Goal: Information Seeking & Learning: Learn about a topic

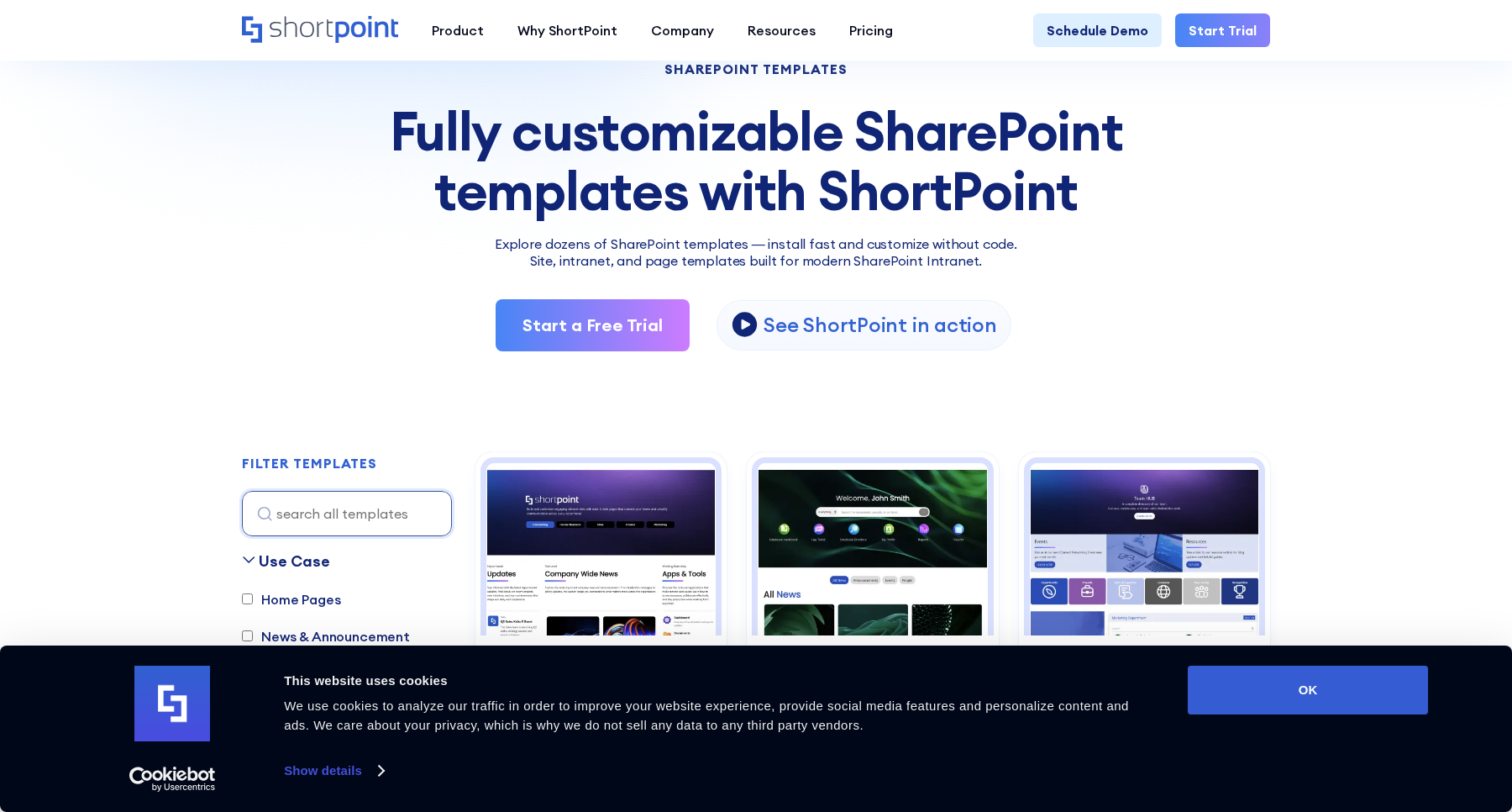
scroll to position [133, 0]
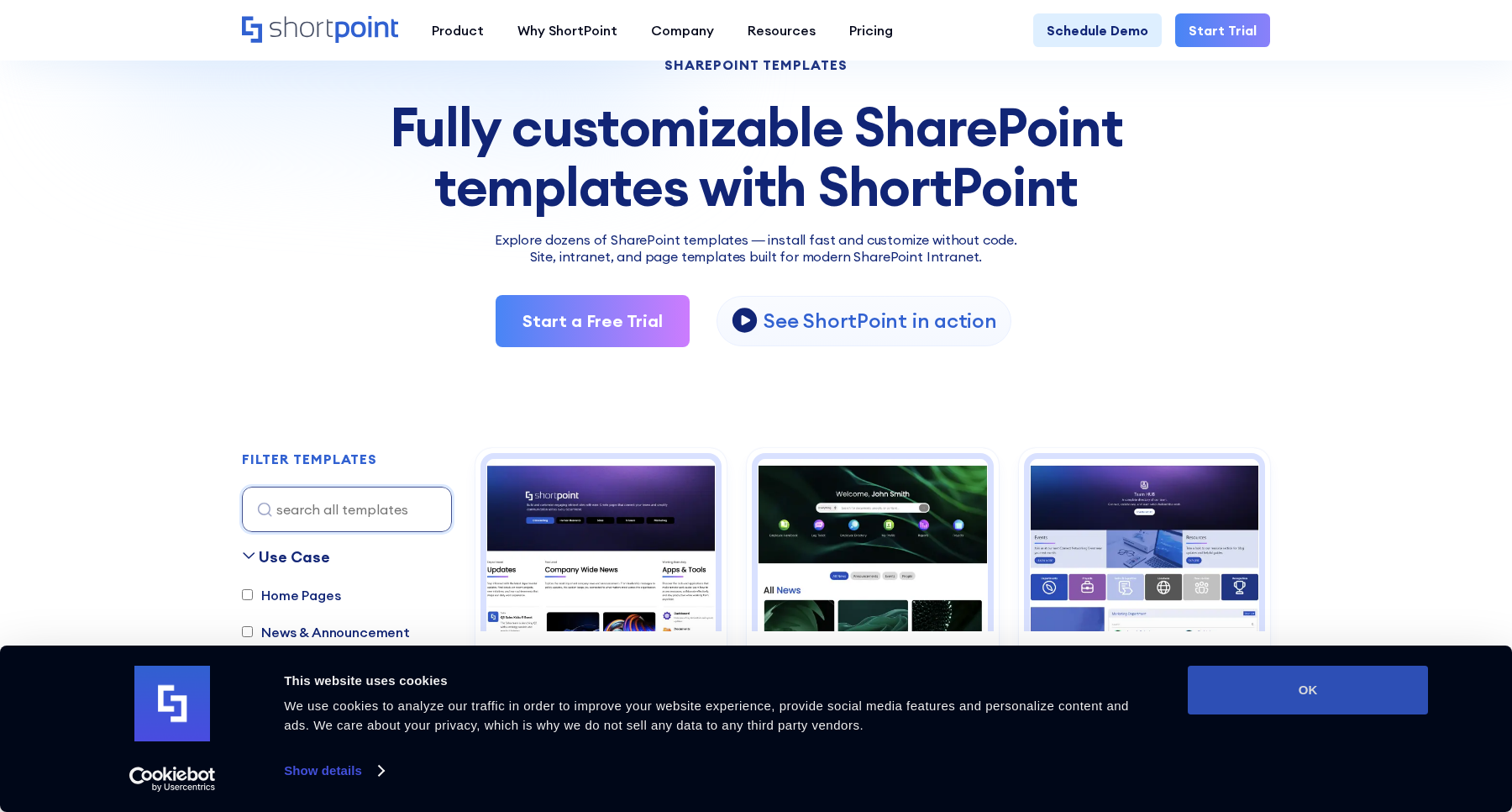
click at [1245, 693] on button "OK" at bounding box center [1308, 690] width 240 height 49
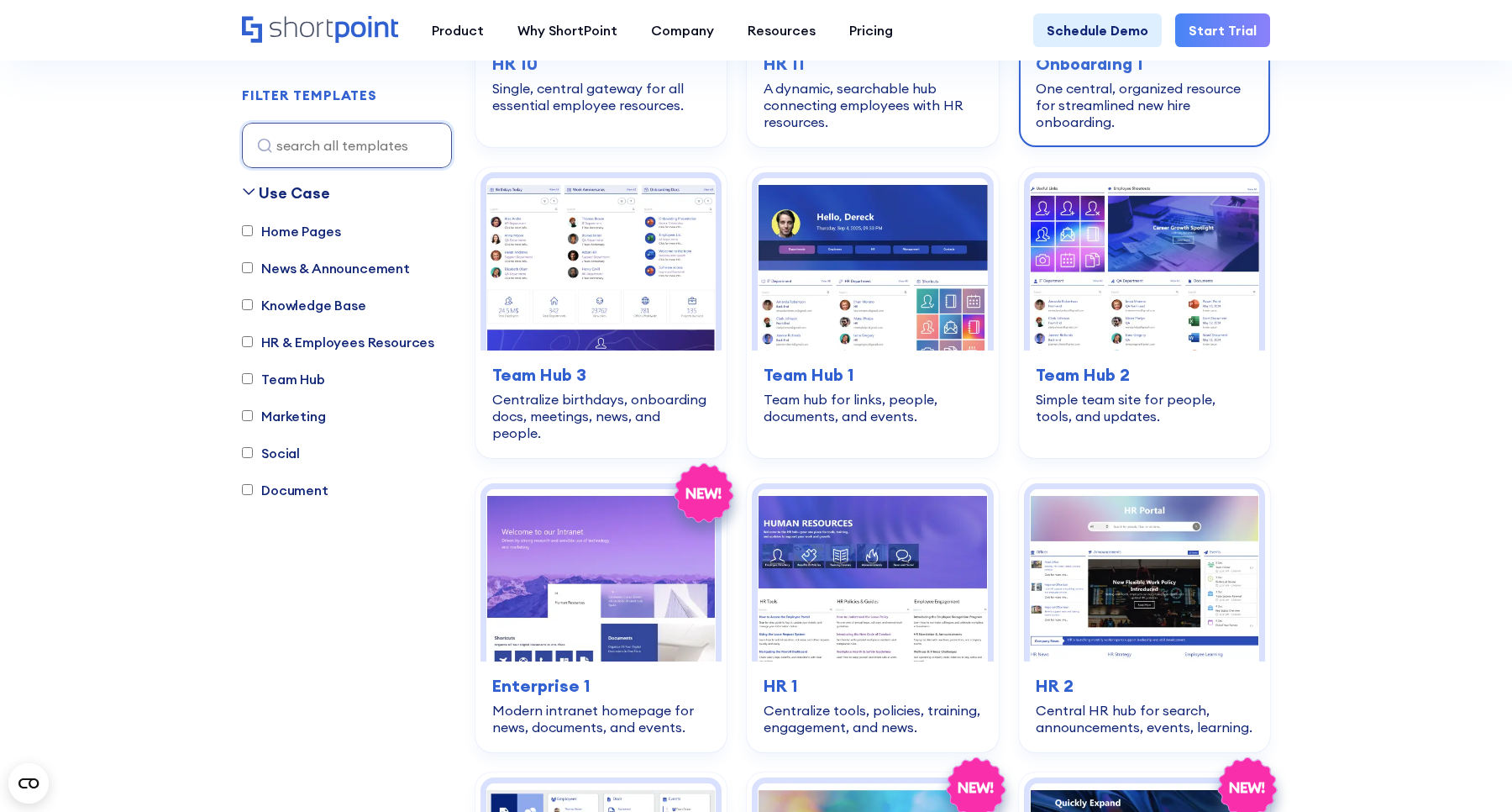
scroll to position [1909, 0]
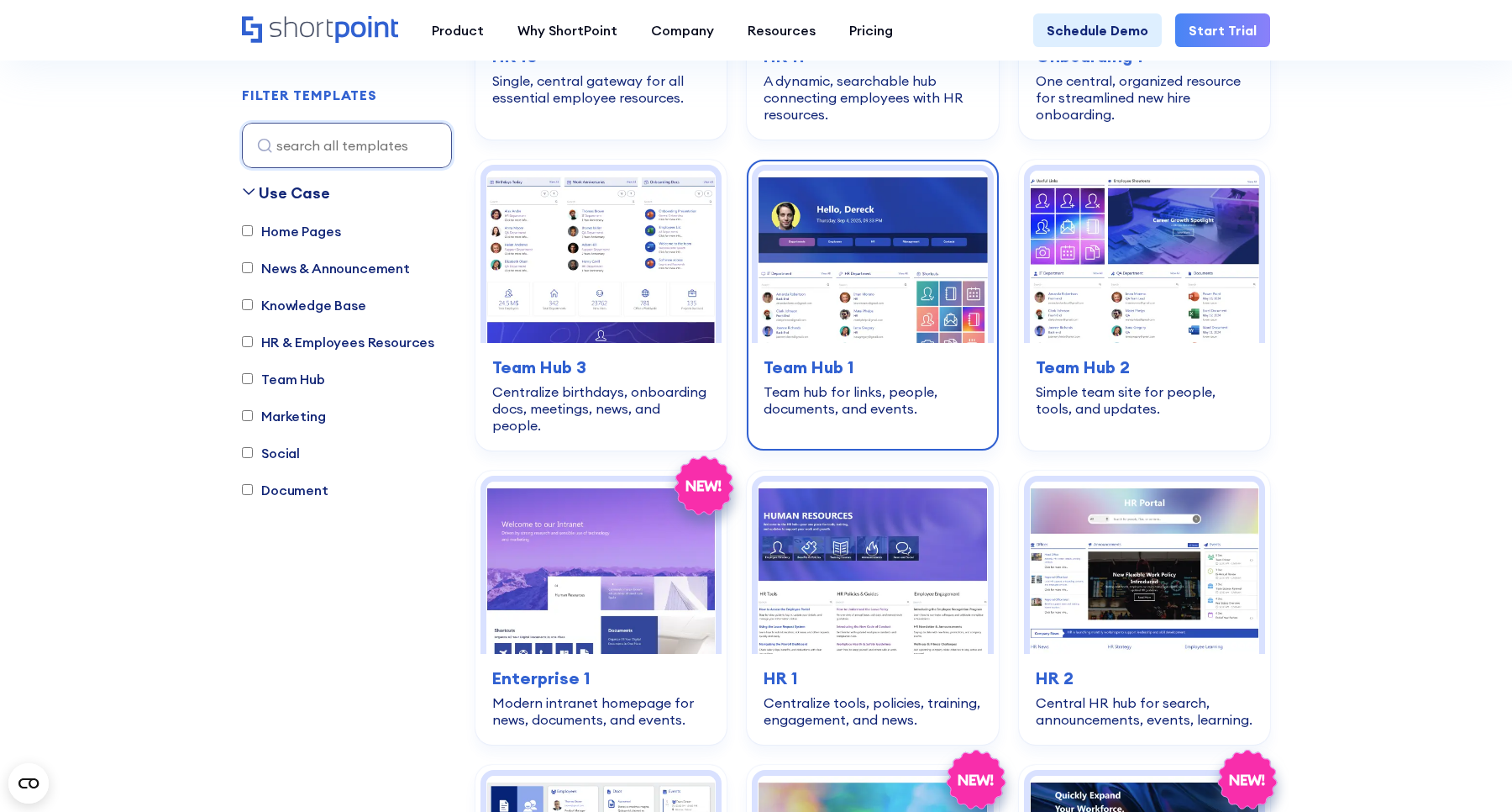
click at [920, 302] on img at bounding box center [872, 257] width 230 height 172
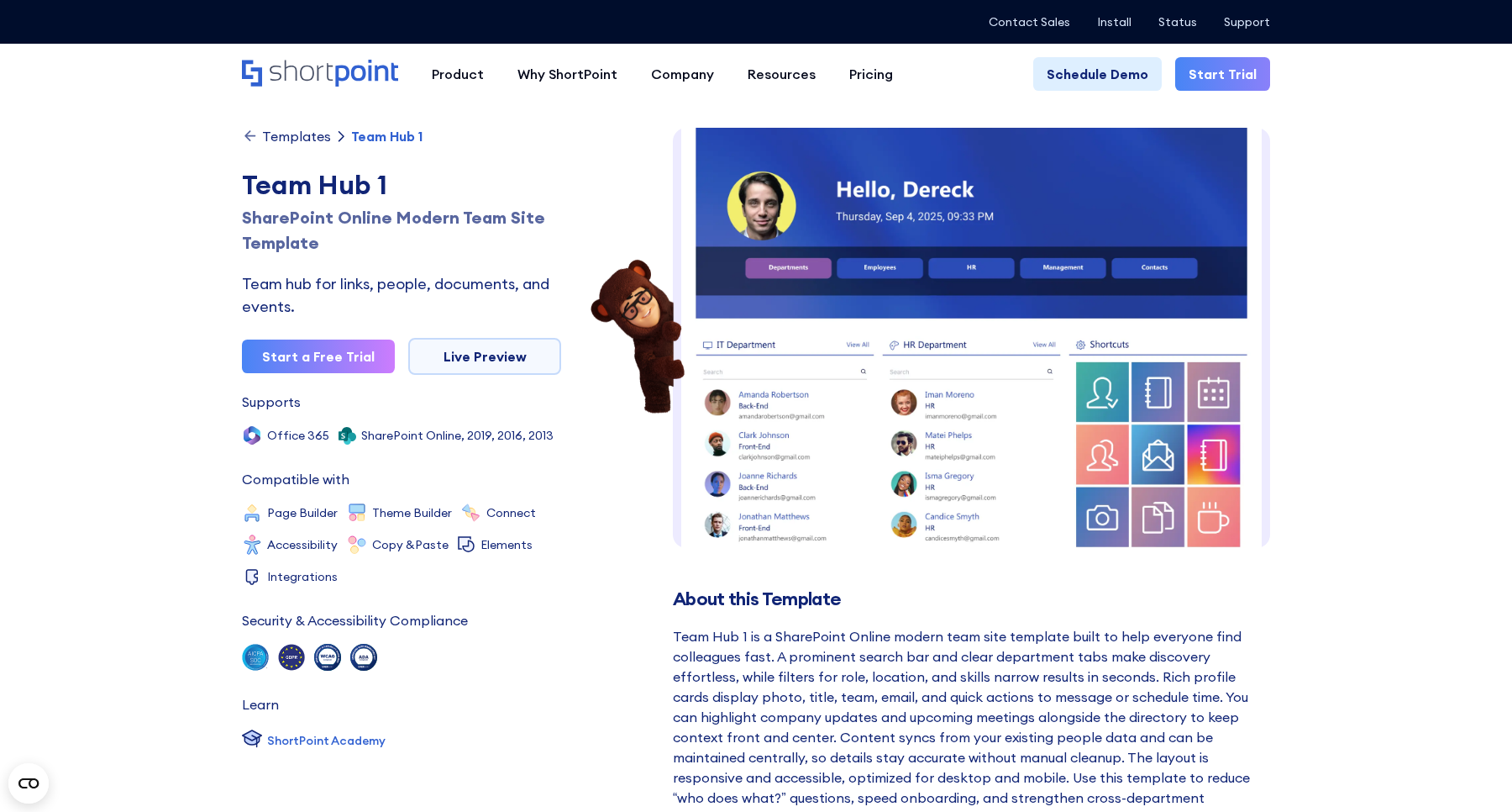
scroll to position [32, 0]
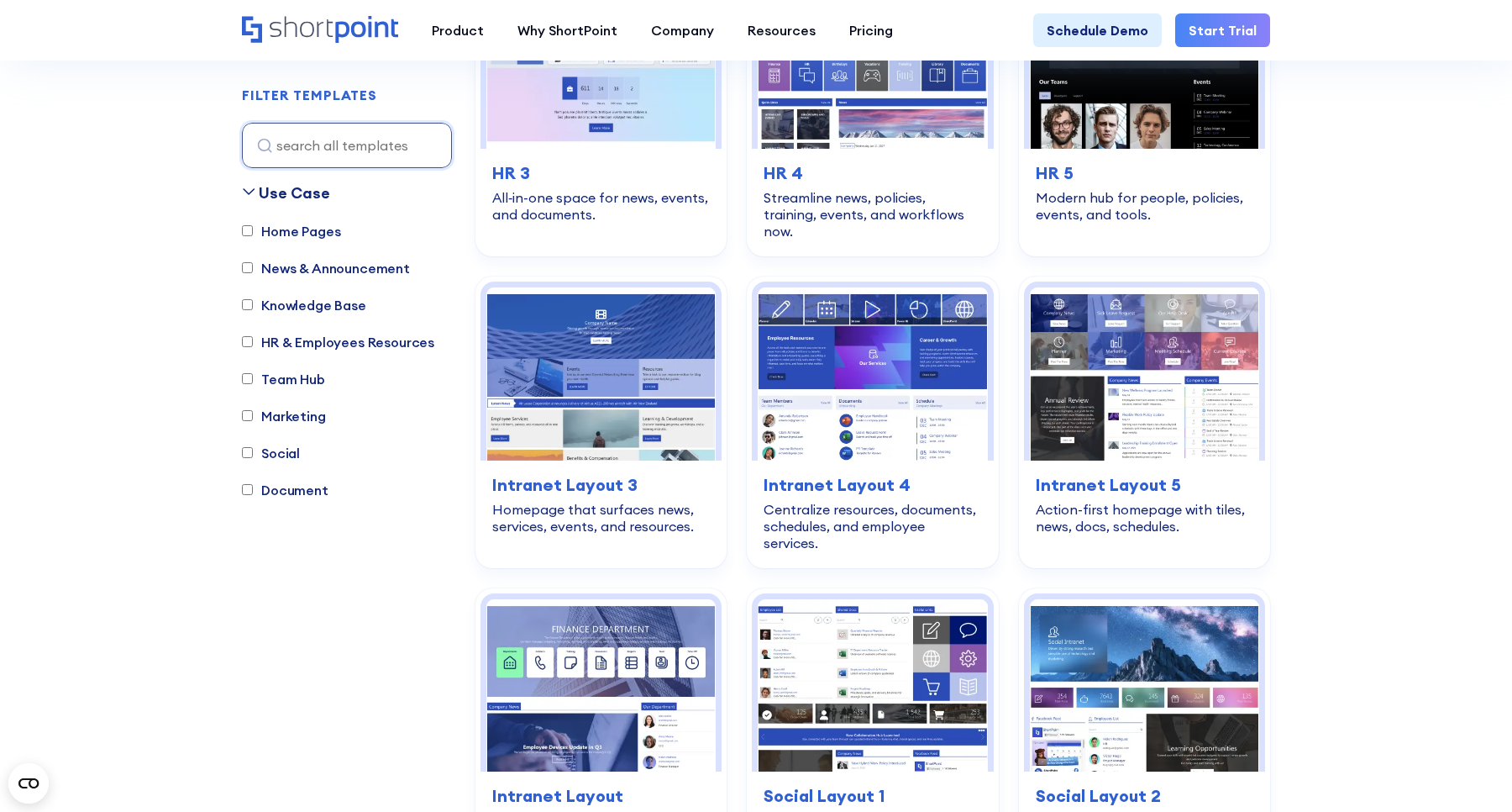
scroll to position [2707, 0]
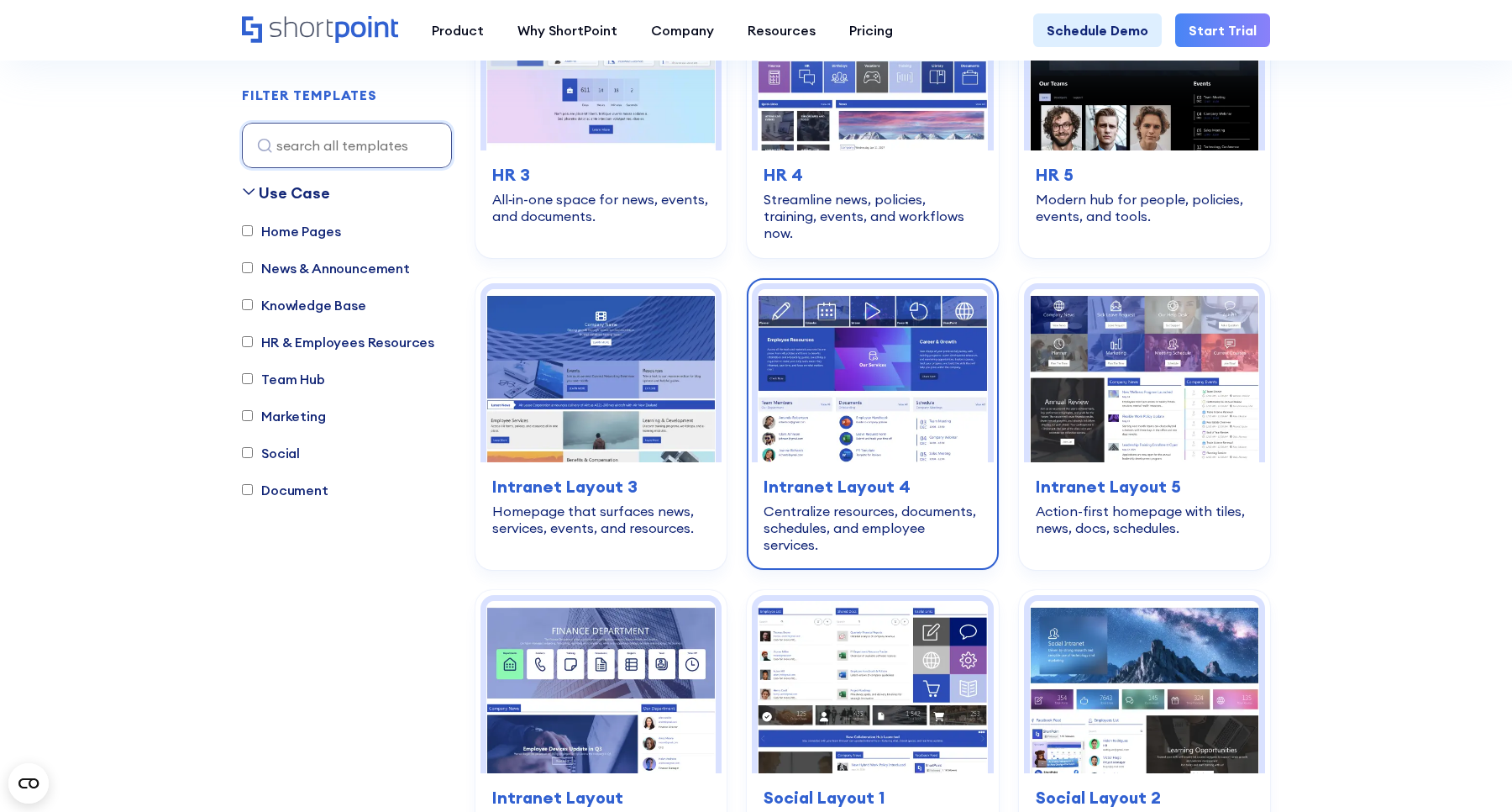
click at [941, 376] on img at bounding box center [872, 375] width 230 height 172
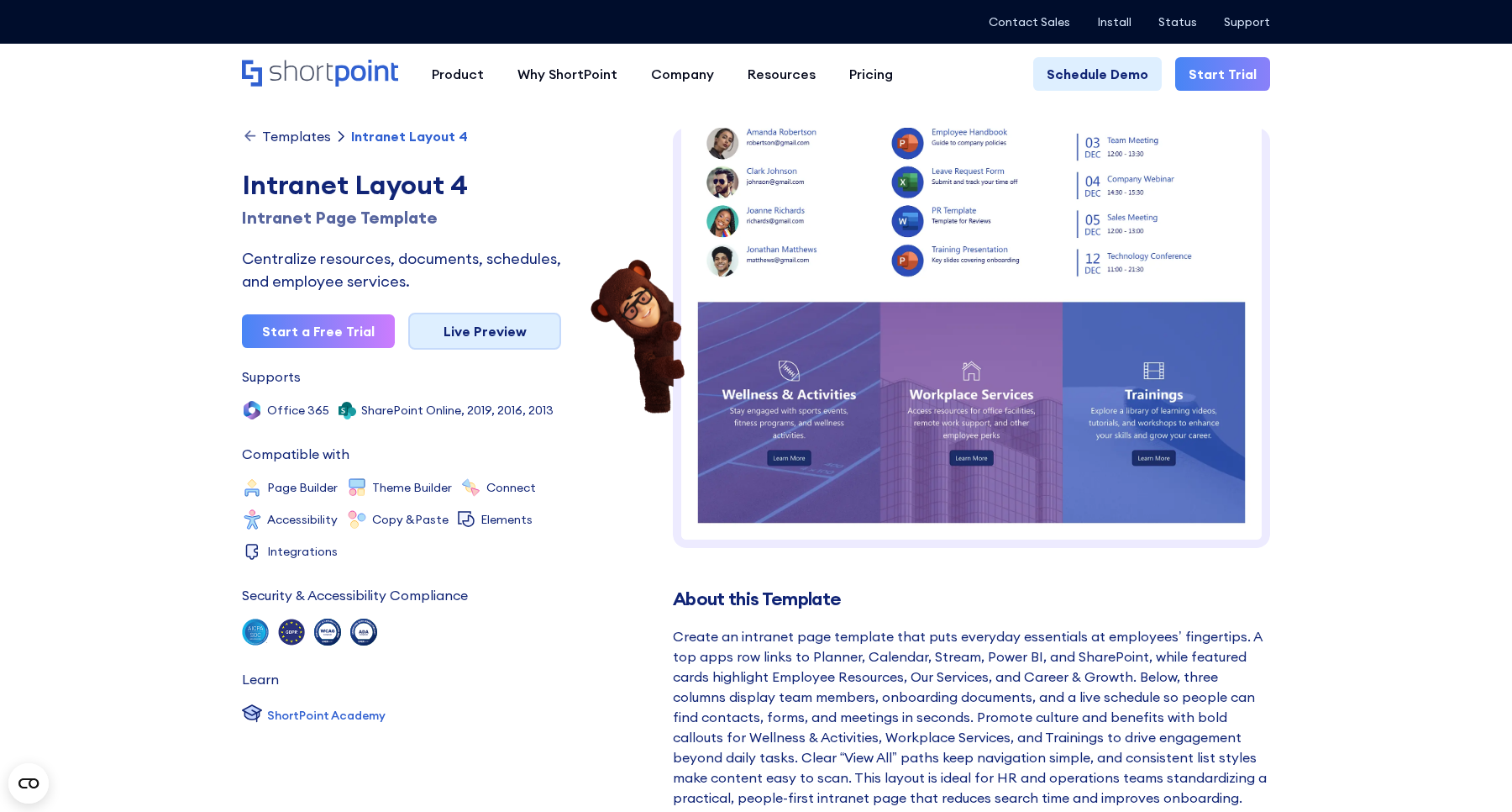
scroll to position [311, 0]
click at [524, 329] on link "Live Preview" at bounding box center [484, 331] width 153 height 37
